Goal: Task Accomplishment & Management: Use online tool/utility

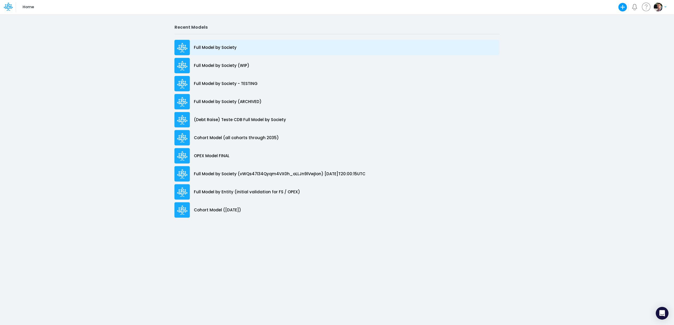
click at [222, 45] on p "Full Model by Society" at bounding box center [215, 48] width 43 height 6
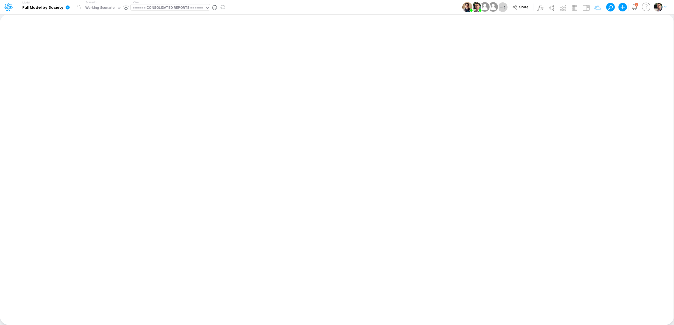
click at [172, 7] on div "====== CONSOLIDATED REPORTS ======" at bounding box center [168, 8] width 70 height 6
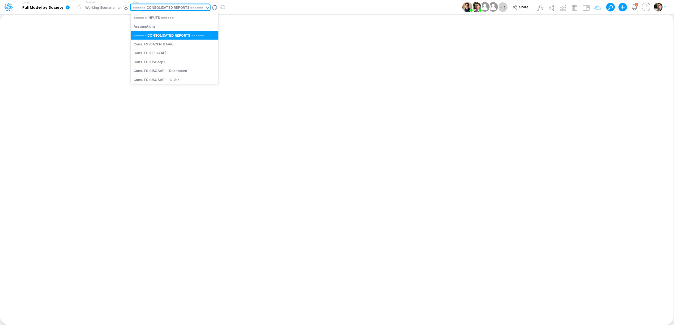
click at [171, 8] on div "====== CONSOLIDATED REPORTS ======" at bounding box center [168, 8] width 70 height 6
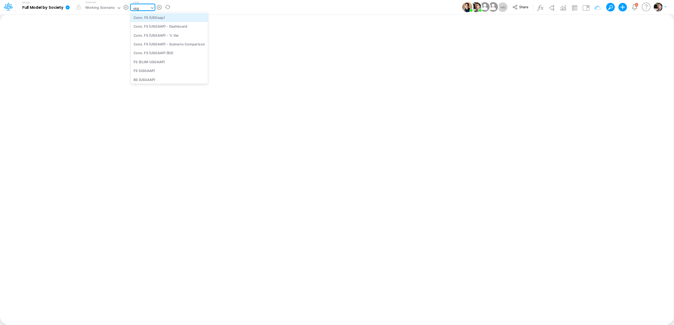
type input "usga"
click at [158, 77] on div "BS (USGAAP)" at bounding box center [169, 79] width 77 height 9
type input "BS (USGAAP) - Detailed"
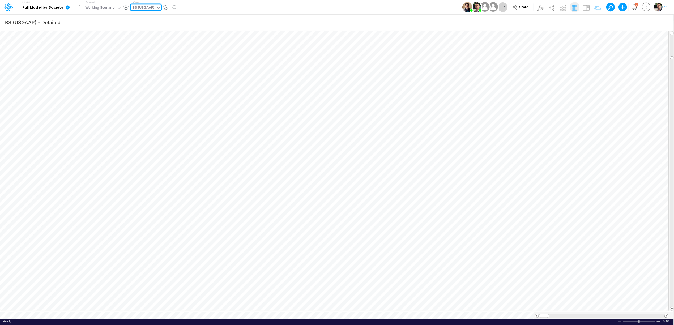
click at [666, 314] on span at bounding box center [666, 315] width 3 height 3
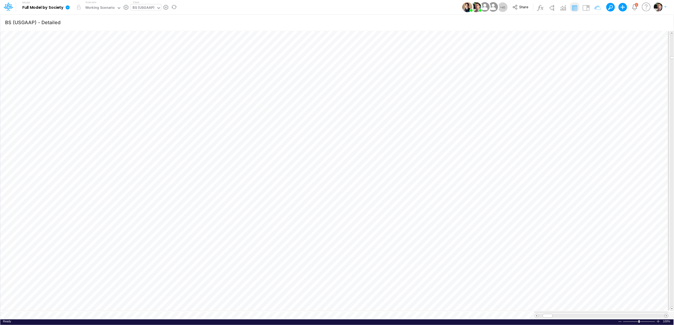
click at [666, 314] on span at bounding box center [666, 315] width 3 height 3
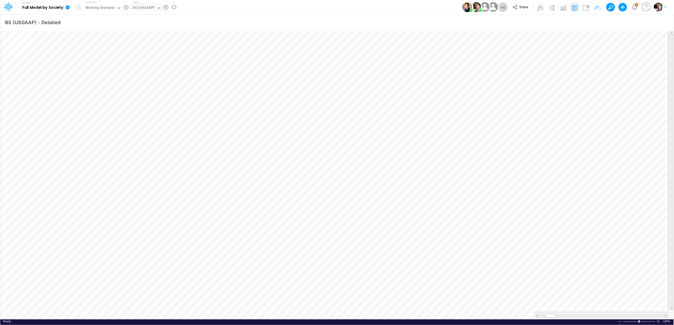
click at [141, 9] on div "BS (USGAAP)" at bounding box center [144, 8] width 22 height 6
type input "01br"
click at [151, 50] on div "BS (01BR - IP)" at bounding box center [167, 50] width 72 height 9
type input "BS (01BR - IP)"
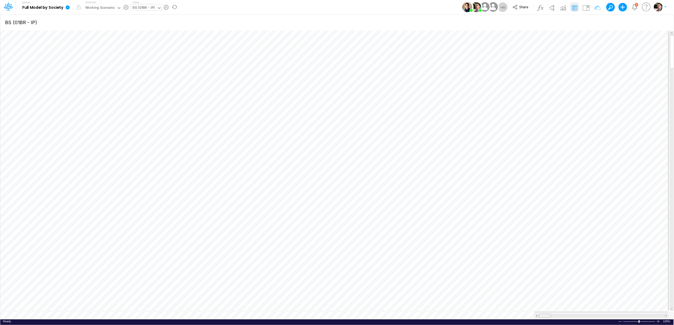
click at [526, 313] on tr at bounding box center [334, 315] width 669 height 7
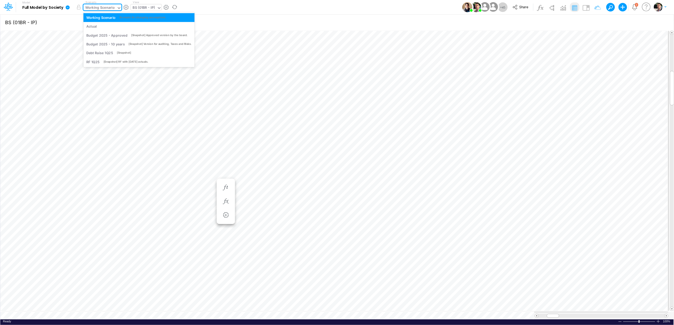
click at [108, 4] on div "Working Scenario" at bounding box center [99, 8] width 33 height 8
click at [102, 25] on div "Actual" at bounding box center [138, 26] width 105 height 5
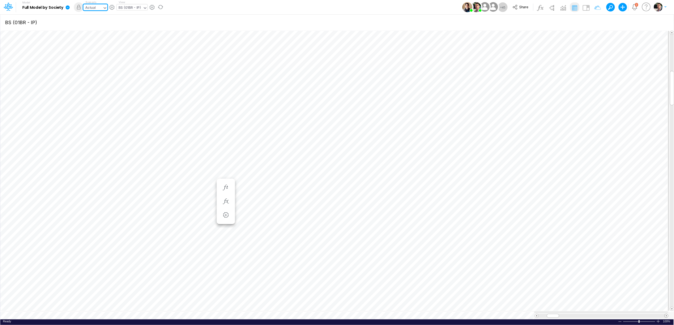
click at [667, 314] on span at bounding box center [666, 315] width 3 height 3
drag, startPoint x: 552, startPoint y: 312, endPoint x: 536, endPoint y: 310, distance: 16.6
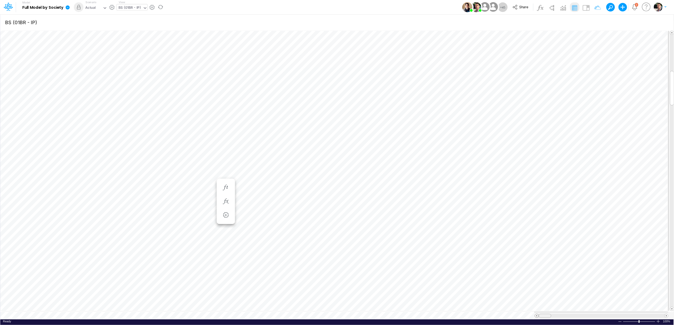
click at [536, 314] on div at bounding box center [602, 316] width 134 height 4
drag, startPoint x: 672, startPoint y: 104, endPoint x: 671, endPoint y: 29, distance: 75.2
click at [671, 29] on div "BS (USGAAP) - Detailed Insert new Conditional formatting Paste Cut Copy AutoFil…" at bounding box center [337, 169] width 674 height 311
click at [150, 314] on div "Paste Cut Copy AutoFill 10421932.255456736 Ready 100% Sum: null Max: null Min: …" at bounding box center [337, 175] width 674 height 290
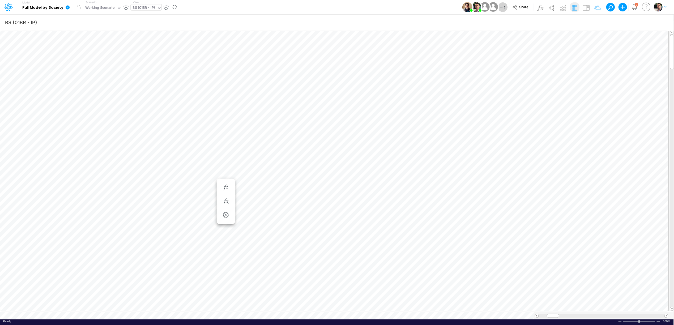
scroll to position [0, 0]
click at [224, 95] on icon "button" at bounding box center [226, 95] width 8 height 6
click at [150, 320] on div "Ready 100% Sum: null Max: null Min: null Numerical Count: null Count: null Aver…" at bounding box center [337, 323] width 674 height 7
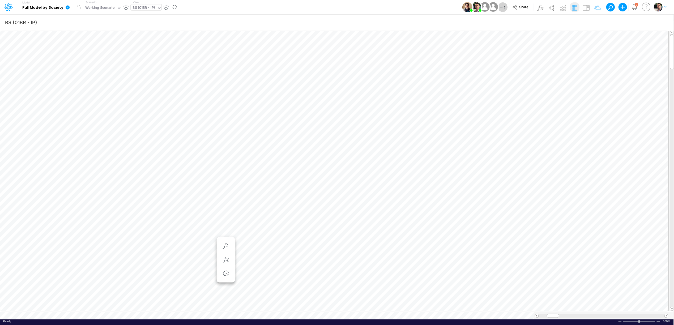
scroll to position [0, 0]
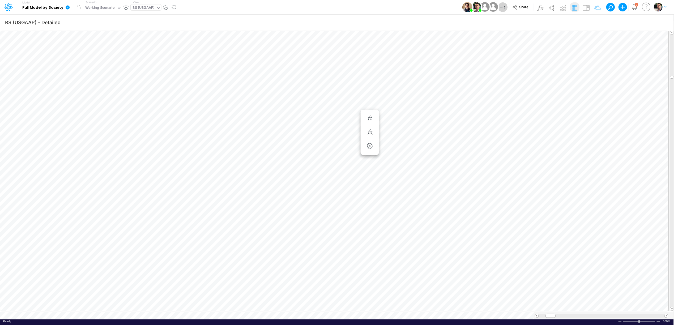
scroll to position [0, 0]
type input "BS (01BR - IP)"
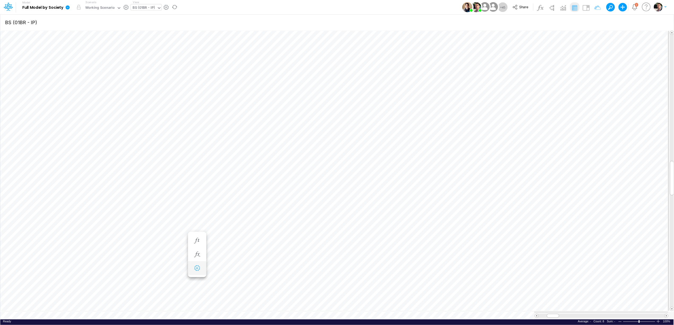
click at [201, 266] on icon "button" at bounding box center [197, 269] width 8 height 6
select select "sum"
select select "field"
select select "Number"
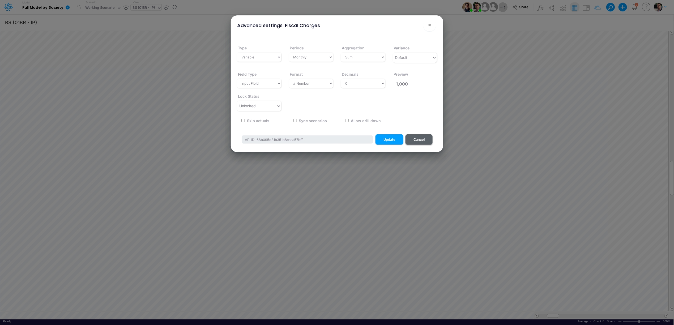
click at [432, 138] on button "Cancel" at bounding box center [419, 139] width 27 height 10
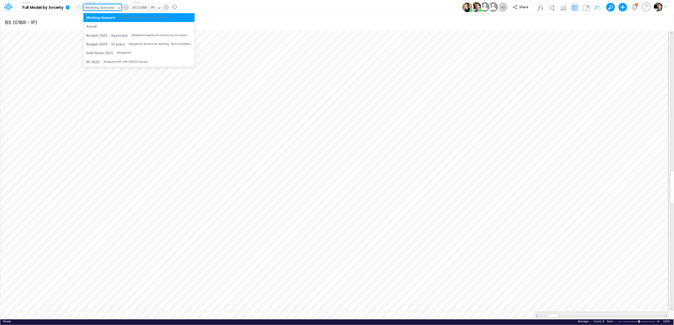
click at [104, 5] on div "Working Scenario" at bounding box center [99, 8] width 29 height 6
click at [107, 29] on div "Actual" at bounding box center [138, 26] width 105 height 5
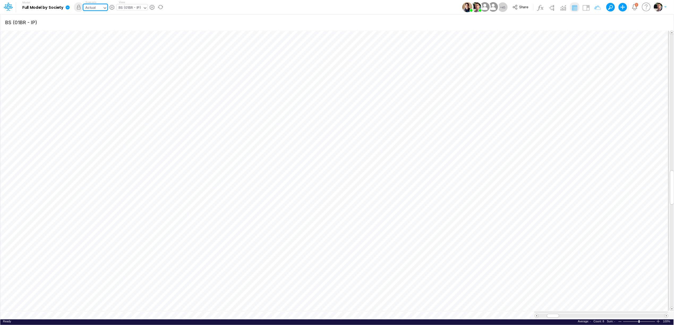
type input "BS (USGAAP) - Detailed"
click at [151, 9] on div "BS (USGAAP)" at bounding box center [144, 8] width 22 height 6
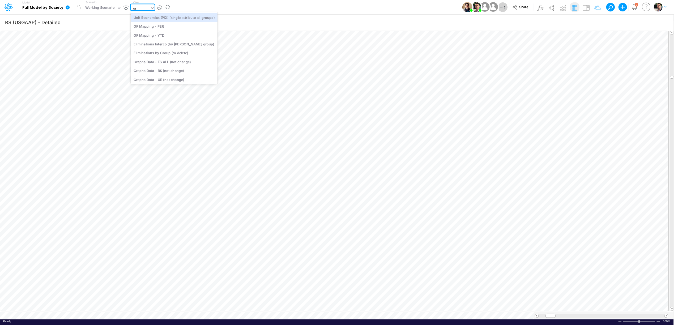
type input "gr m"
click at [155, 27] on div "GR Mapping - YTD" at bounding box center [167, 26] width 72 height 9
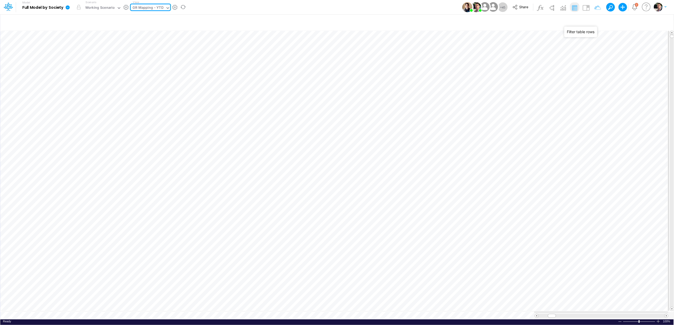
drag, startPoint x: 593, startPoint y: 22, endPoint x: 589, endPoint y: 26, distance: 5.3
click at [593, 22] on icon "button" at bounding box center [595, 23] width 8 height 6
select select "notEqual"
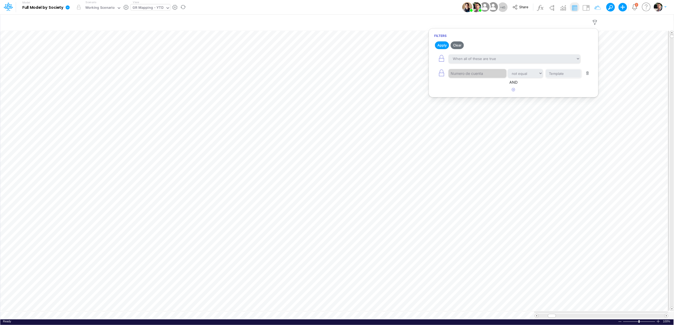
click at [156, 313] on div "Paste Cut Copy AutoFill Ready 100% Sum: null Max: null Min: null Numerical Coun…" at bounding box center [337, 175] width 674 height 290
type input "BS (01BR - IP)"
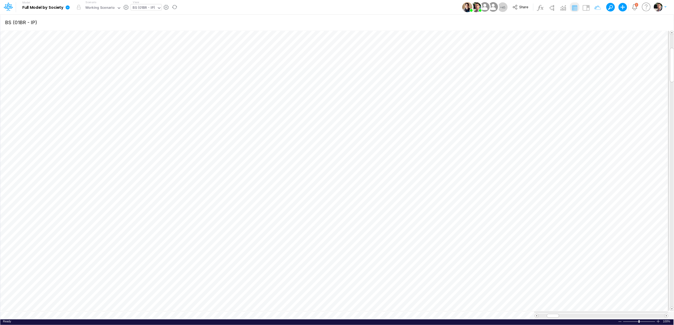
scroll to position [0, 0]
click at [194, 165] on button "button" at bounding box center [197, 169] width 10 height 11
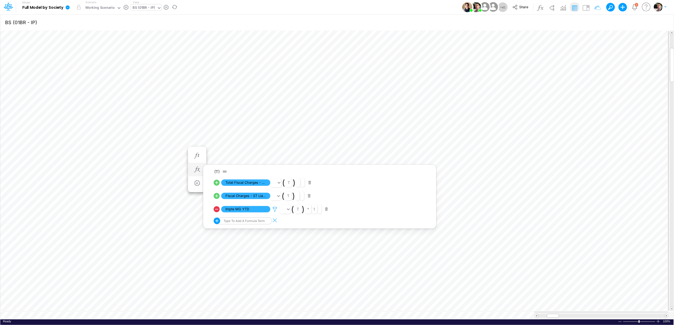
click at [274, 210] on icon at bounding box center [275, 210] width 8 height 6
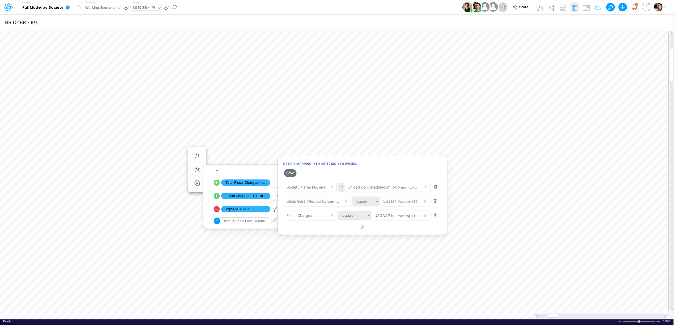
click at [181, 309] on div at bounding box center [337, 164] width 674 height 323
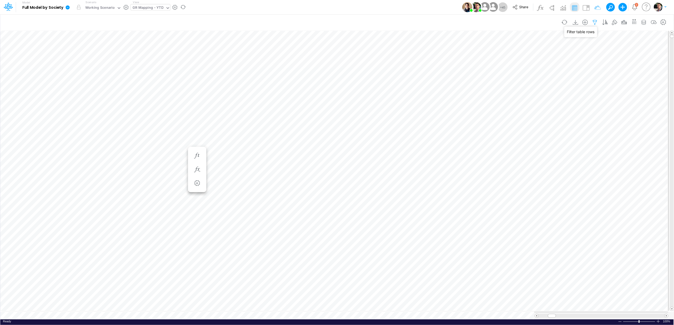
click at [592, 22] on icon "button" at bounding box center [595, 23] width 8 height 6
select select "notEqual"
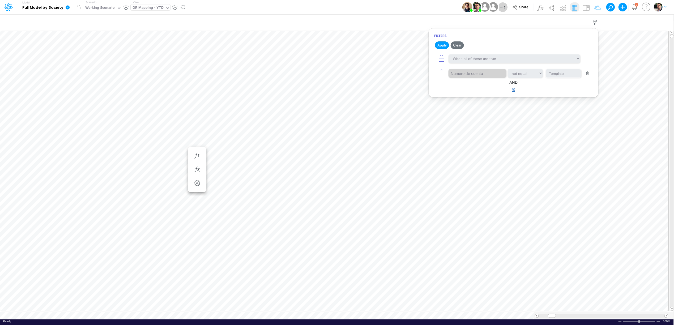
click at [515, 93] on button "button" at bounding box center [514, 90] width 10 height 9
click at [464, 109] on div at bounding box center [474, 106] width 50 height 9
type input "uni"
type input "0"
type input "Y1/01AR"
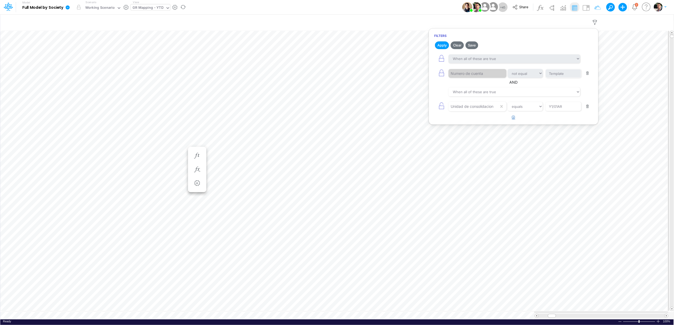
click at [514, 119] on icon "button" at bounding box center [513, 117] width 3 height 3
click at [458, 125] on div at bounding box center [474, 121] width 50 height 9
type input "U"
type input "cla"
type input "Geral"
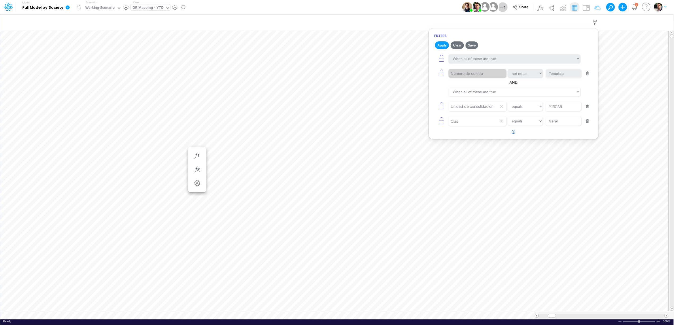
click at [517, 135] on button "button" at bounding box center [514, 132] width 10 height 9
click at [459, 141] on div at bounding box center [474, 136] width 50 height 9
type input "us"
type input "Fiscal Charges"
click at [438, 46] on button "Apply" at bounding box center [442, 45] width 14 height 8
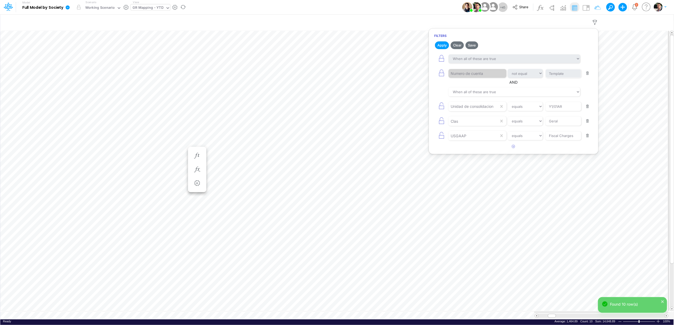
scroll to position [0, 0]
